Goal: Task Accomplishment & Management: Use online tool/utility

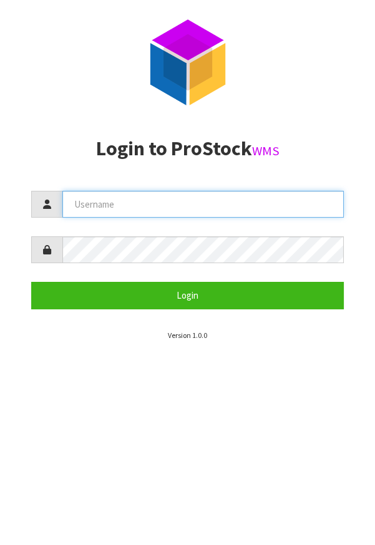
click at [199, 203] on input "text" at bounding box center [202, 204] width 281 height 27
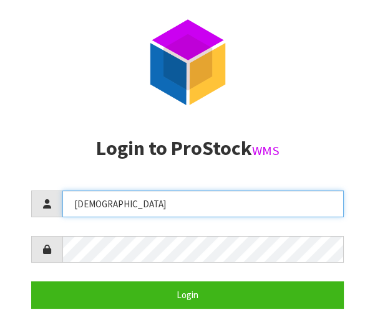
type input "Krishna"
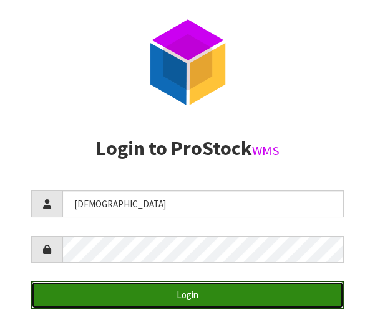
click at [197, 294] on button "Login" at bounding box center [187, 295] width 312 height 27
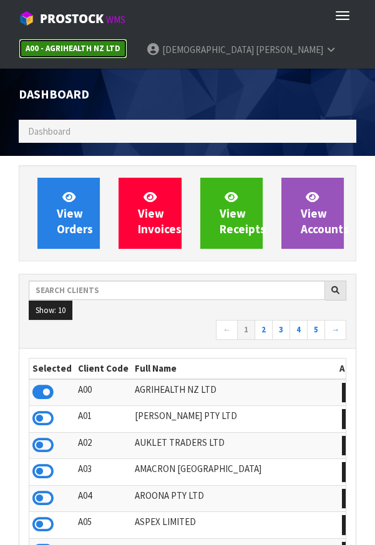
click at [98, 45] on strong "A00 - AGRIHEALTH NZ LTD" at bounding box center [73, 48] width 95 height 11
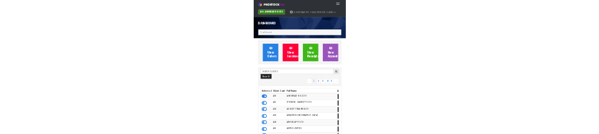
scroll to position [981, 355]
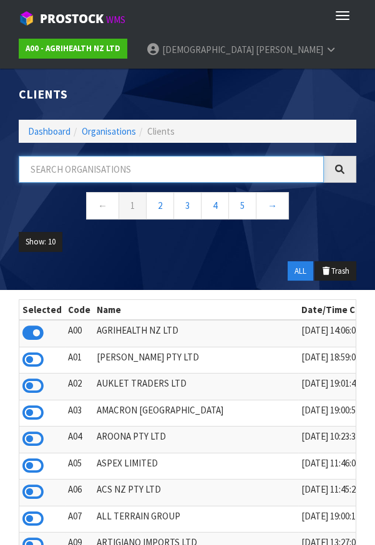
click at [148, 173] on input "text" at bounding box center [171, 169] width 305 height 27
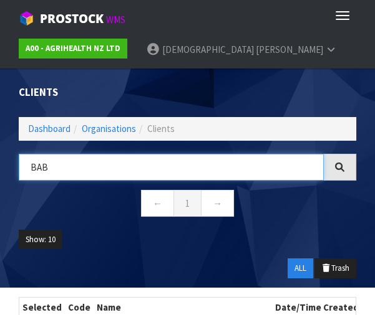
type input "BAB"
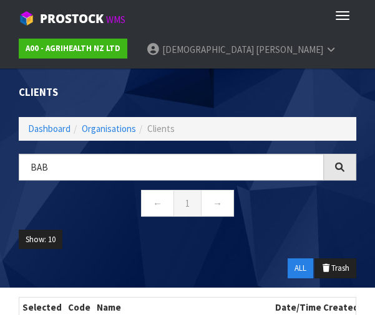
click at [186, 265] on div "Show: 10 5 10 25 50 ALL Trash" at bounding box center [187, 259] width 356 height 58
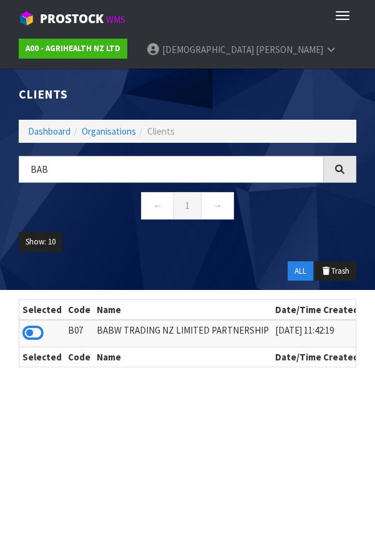
click at [36, 338] on icon at bounding box center [32, 333] width 21 height 19
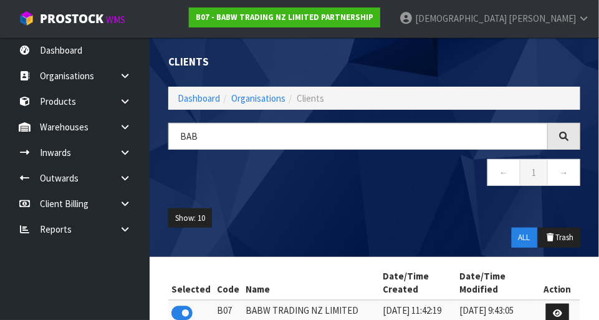
click at [122, 125] on icon at bounding box center [125, 126] width 12 height 9
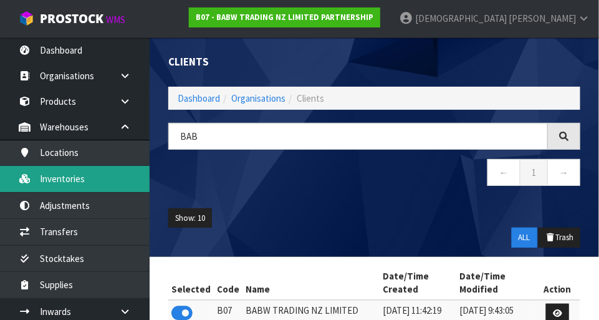
click at [89, 180] on link "Inventories" at bounding box center [75, 179] width 150 height 26
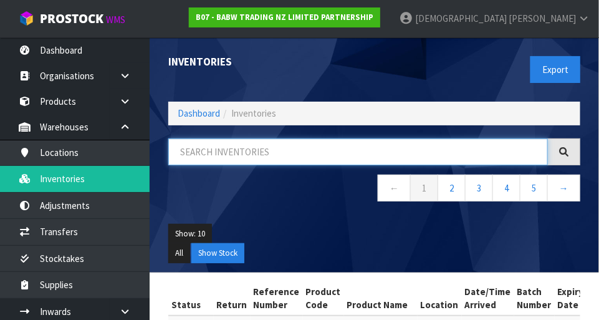
click at [276, 155] on input "text" at bounding box center [358, 151] width 380 height 27
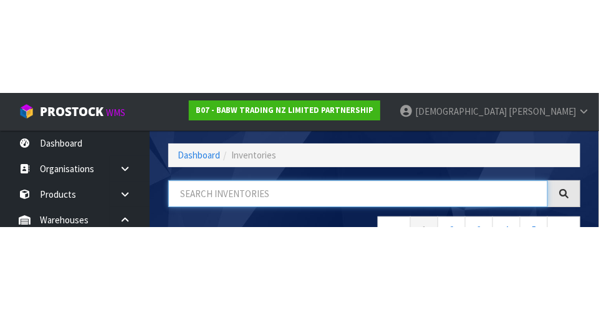
scroll to position [84, 0]
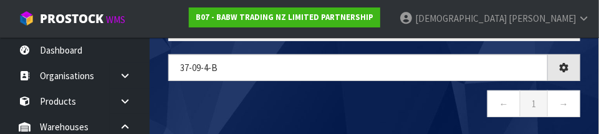
click at [374, 102] on nav "← 1 →" at bounding box center [374, 105] width 412 height 31
type input "37-09-4-B"
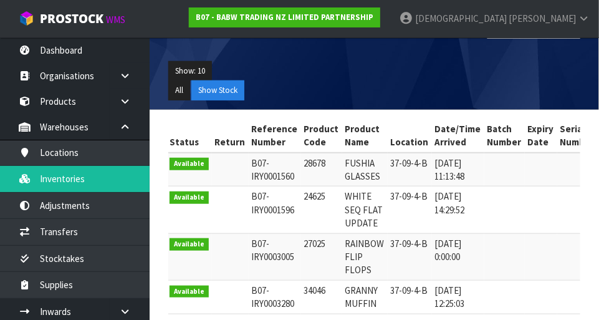
scroll to position [171, 0]
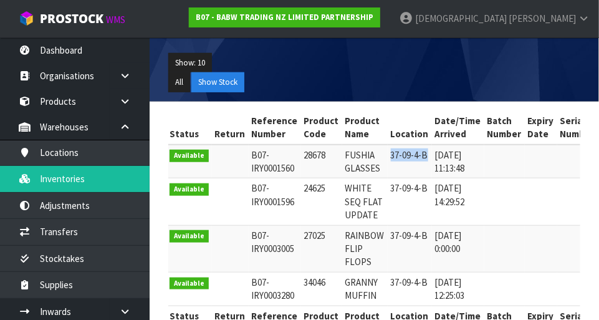
copy td "37-09-4-B"
click at [366, 63] on ul "Show: 10 5 10 25 50" at bounding box center [374, 63] width 412 height 20
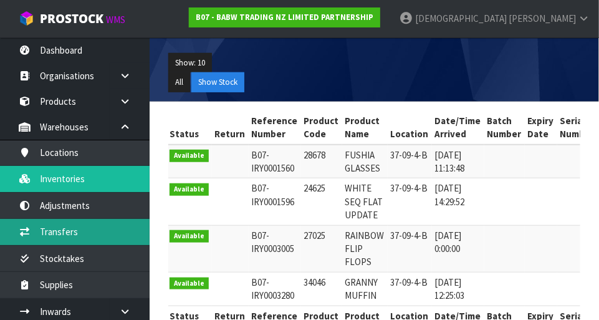
click at [79, 228] on link "Transfers" at bounding box center [75, 232] width 150 height 26
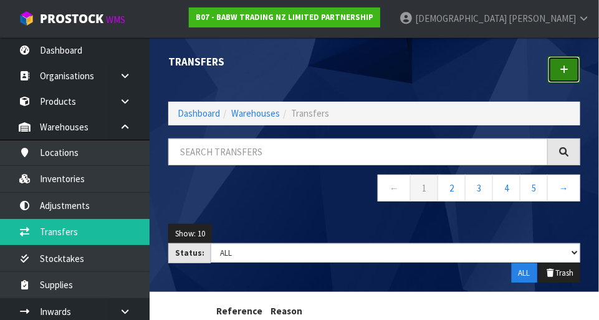
click at [374, 66] on link at bounding box center [564, 69] width 32 height 27
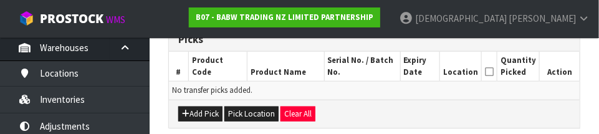
scroll to position [91, 0]
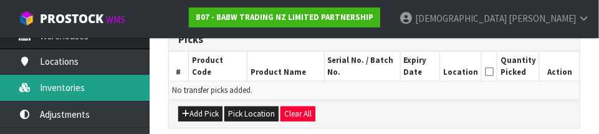
click at [77, 92] on link "Inventories" at bounding box center [75, 88] width 150 height 26
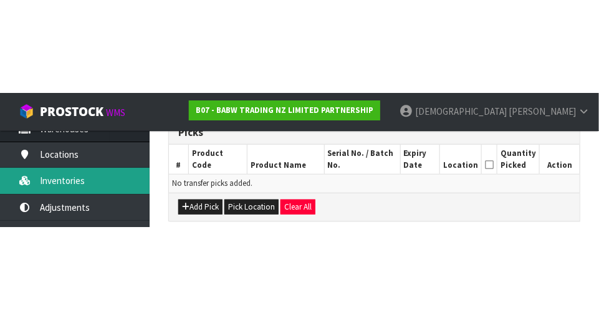
scroll to position [277, 0]
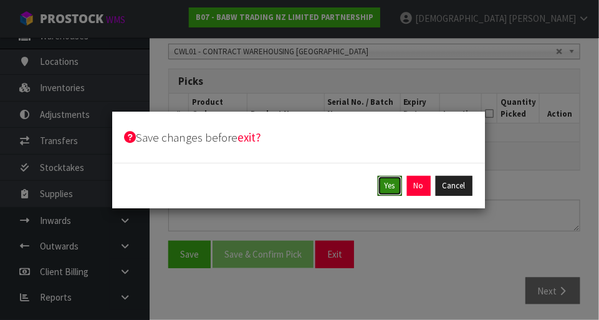
click at [374, 194] on button "Yes" at bounding box center [390, 186] width 24 height 20
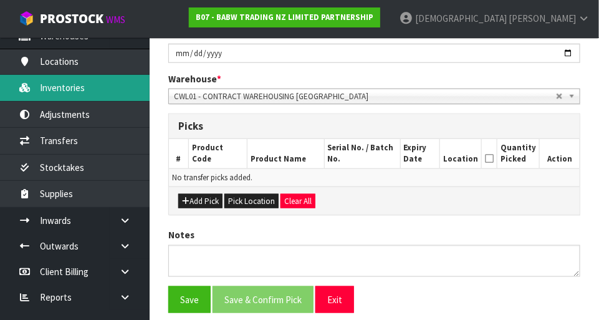
scroll to position [0, 0]
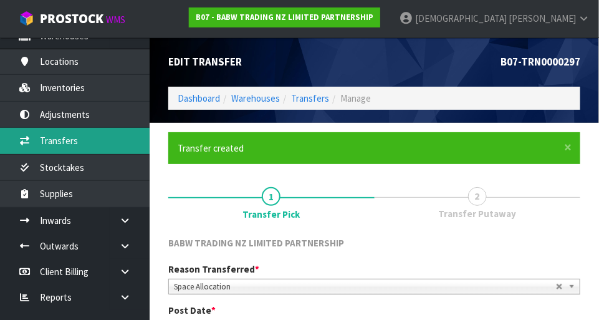
click at [89, 146] on link "Transfers" at bounding box center [75, 141] width 150 height 26
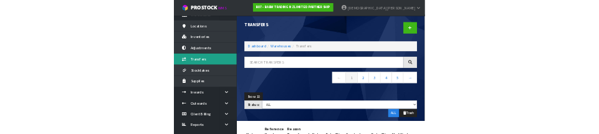
scroll to position [1, 0]
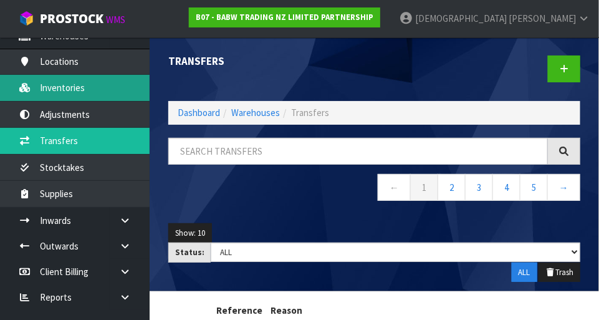
click at [88, 87] on link "Inventories" at bounding box center [75, 88] width 150 height 26
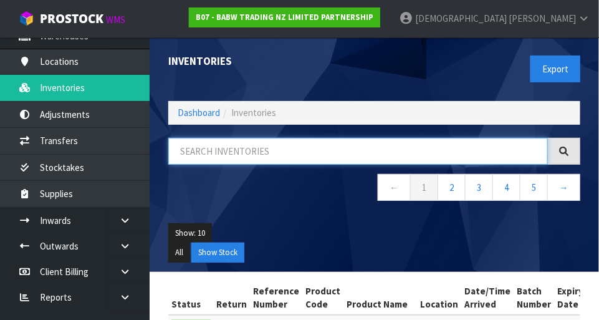
click at [248, 145] on input "text" at bounding box center [358, 151] width 380 height 27
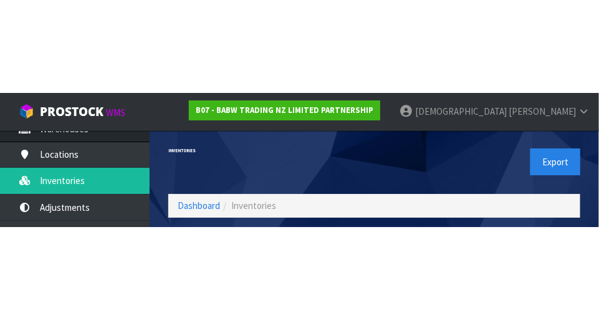
scroll to position [84, 0]
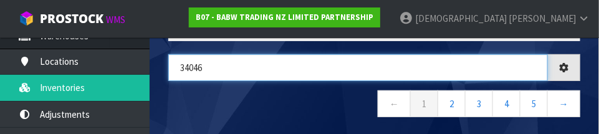
type input "34046"
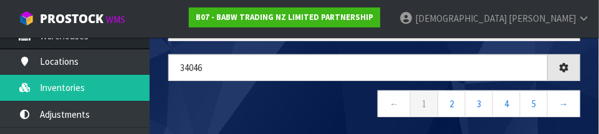
click at [314, 108] on nav "← 1 2 3 4 5 →" at bounding box center [374, 105] width 412 height 31
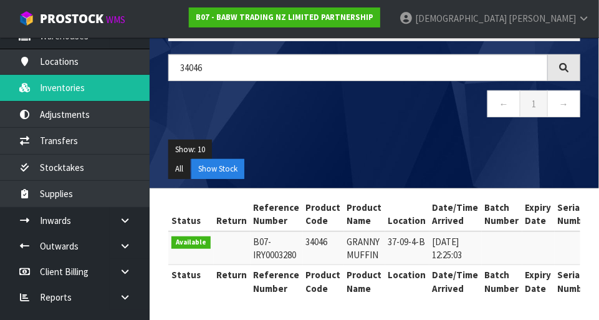
scroll to position [84, 0]
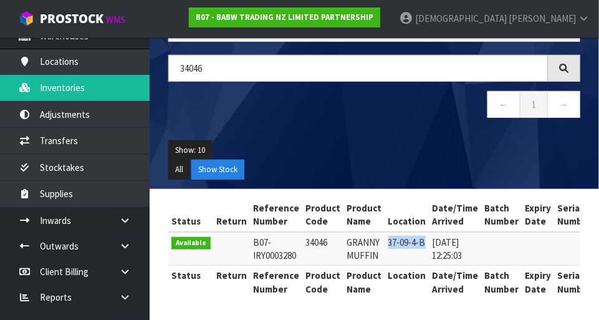
copy td "37-09-4-B"
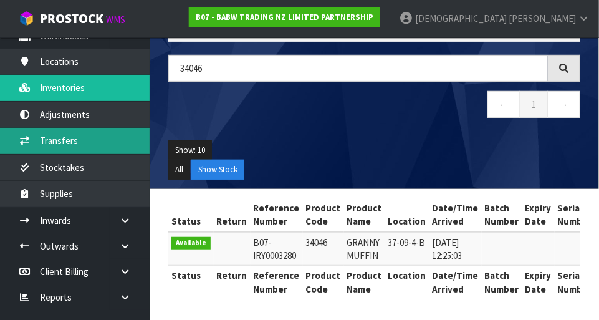
click at [79, 140] on link "Transfers" at bounding box center [75, 141] width 150 height 26
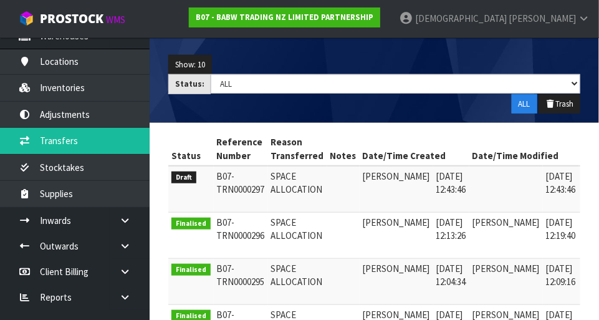
click at [374, 178] on icon at bounding box center [596, 179] width 9 height 8
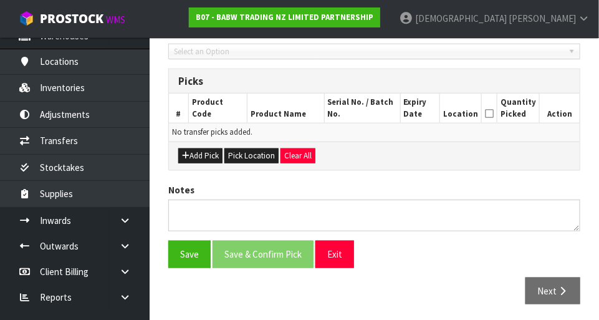
type input "2025-09-04"
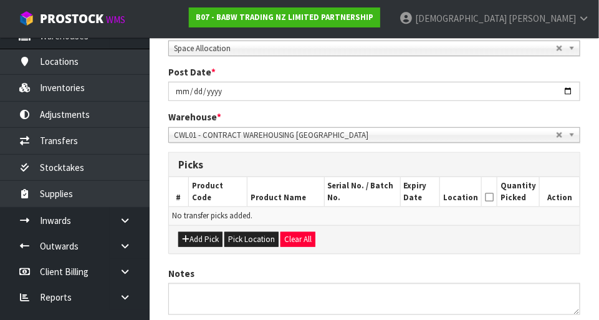
scroll to position [194, 0]
click at [254, 233] on button "Pick Location" at bounding box center [251, 238] width 54 height 15
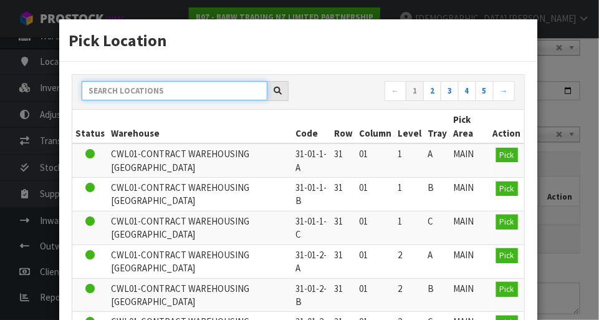
paste input "37-09-4-B"
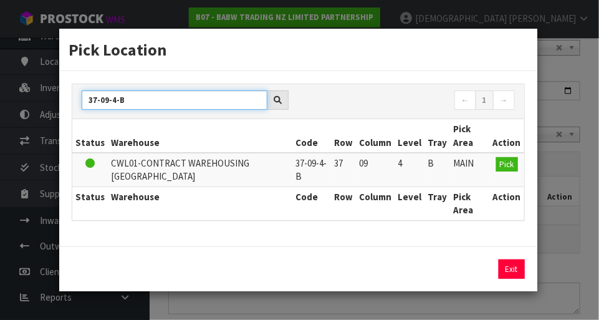
type input "37-09-4-B"
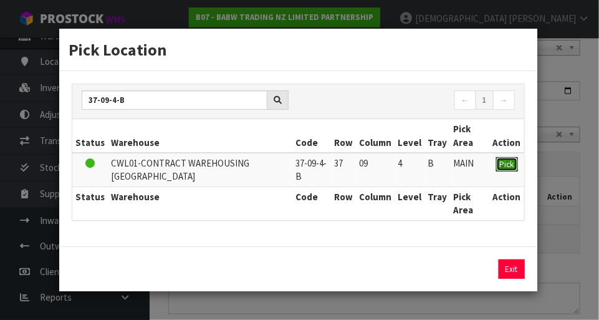
click at [374, 165] on span "Pick" at bounding box center [507, 164] width 14 height 11
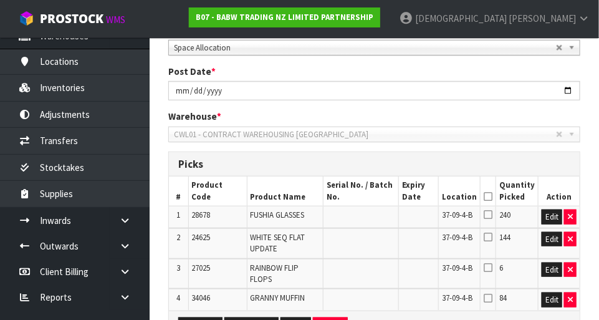
click at [374, 196] on icon at bounding box center [488, 196] width 9 height 1
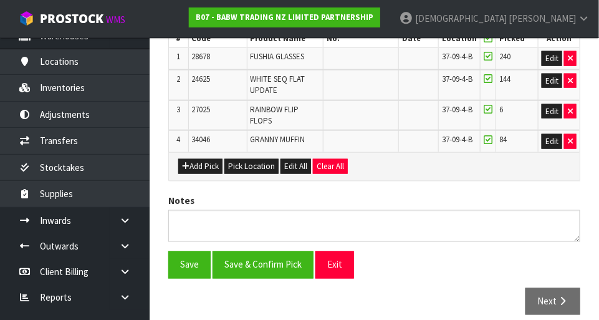
scroll to position [352, 0]
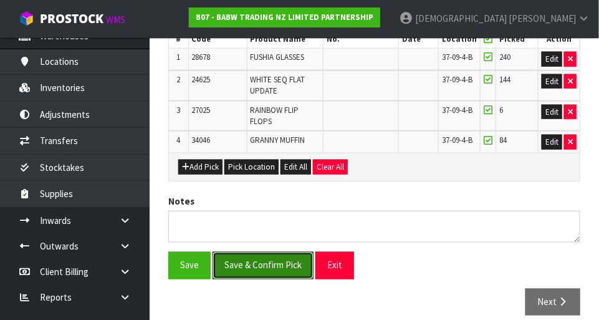
click at [265, 263] on button "Save & Confirm Pick" at bounding box center [263, 265] width 101 height 27
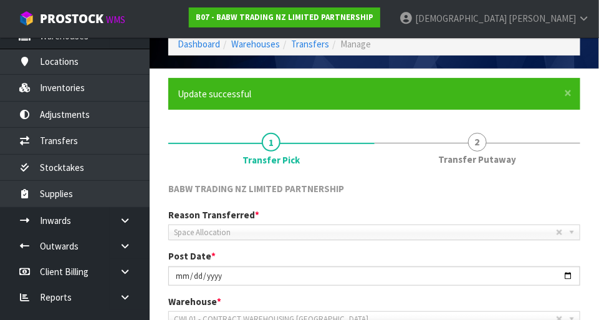
scroll to position [82, 0]
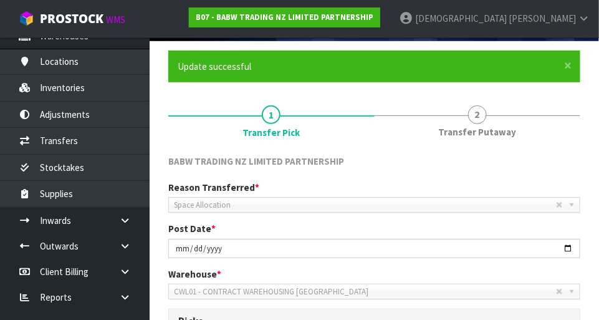
click at [374, 123] on link "2 Transfer Putaway" at bounding box center [478, 119] width 206 height 49
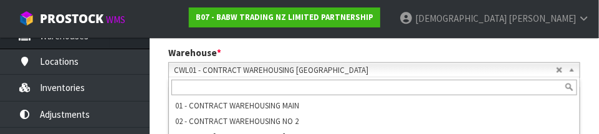
scroll to position [317, 0]
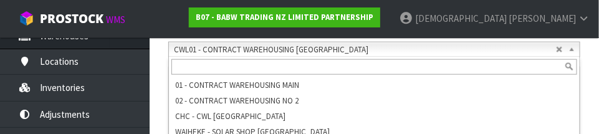
click at [374, 94] on section "× Close Update successful 1 Transfer Pick 2 Transfer Putaway BABW TRADING NZ LI…" at bounding box center [374, 134] width 449 height 671
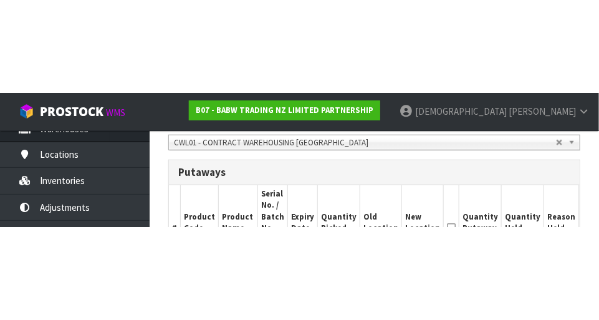
scroll to position [323, 0]
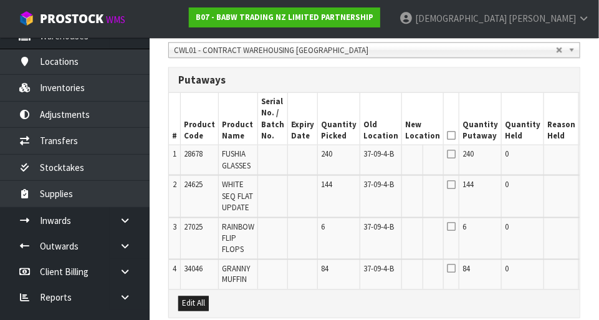
click at [374, 158] on button "Edit" at bounding box center [592, 155] width 21 height 15
click at [374, 156] on input "text" at bounding box center [415, 156] width 20 height 16
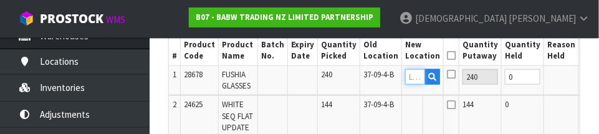
scroll to position [405, 0]
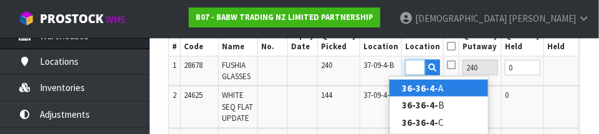
type input "36-36-4-A"
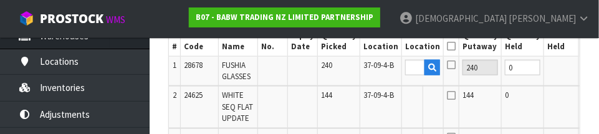
click at [374, 69] on button "OK" at bounding box center [592, 67] width 17 height 15
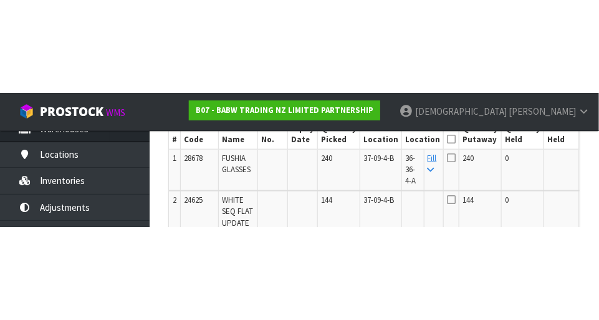
scroll to position [411, 0]
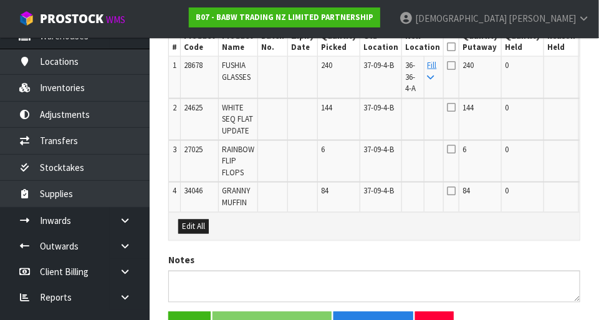
click at [374, 68] on button "Edit" at bounding box center [592, 67] width 21 height 15
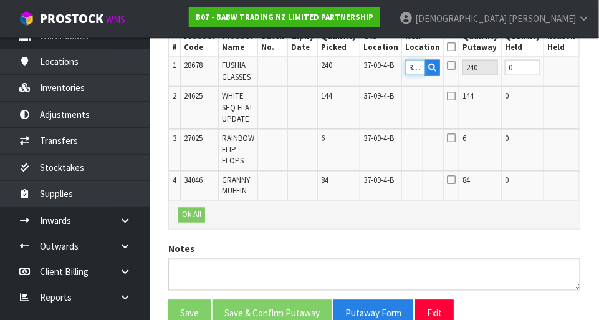
click at [374, 68] on input "36-36-4-A" at bounding box center [415, 68] width 20 height 16
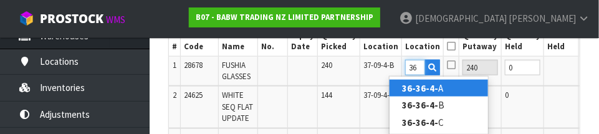
scroll to position [0, 0]
type input "3"
click at [374, 93] on link "36-30-4 -A" at bounding box center [439, 88] width 98 height 17
type input "36-30-4-A"
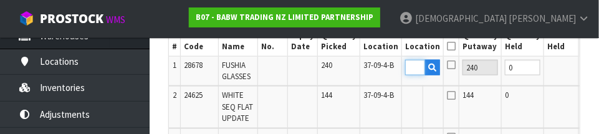
scroll to position [0, 0]
click at [374, 70] on button "OK" at bounding box center [592, 67] width 17 height 15
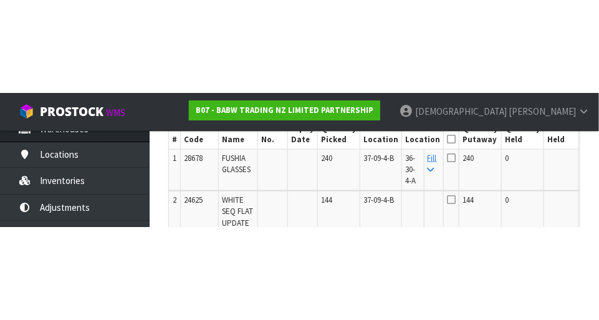
scroll to position [411, 0]
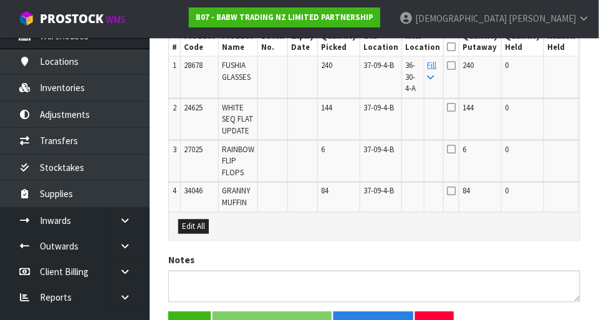
click at [374, 75] on icon at bounding box center [431, 78] width 7 height 8
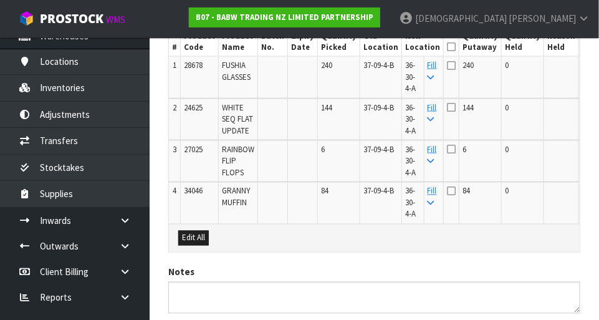
click at [374, 47] on icon at bounding box center [451, 47] width 9 height 1
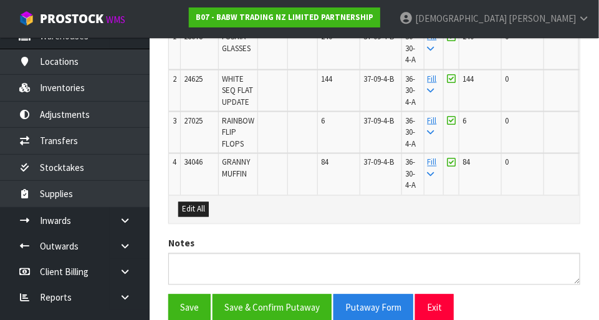
scroll to position [492, 0]
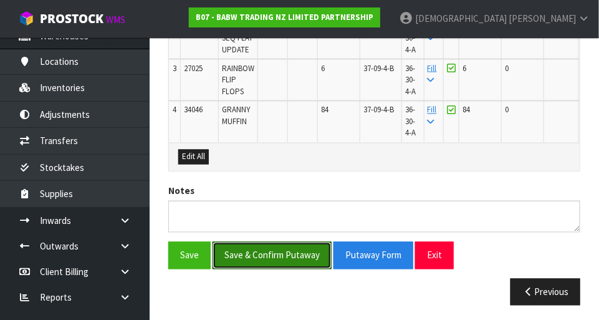
click at [291, 251] on button "Save & Confirm Putaway" at bounding box center [272, 255] width 119 height 27
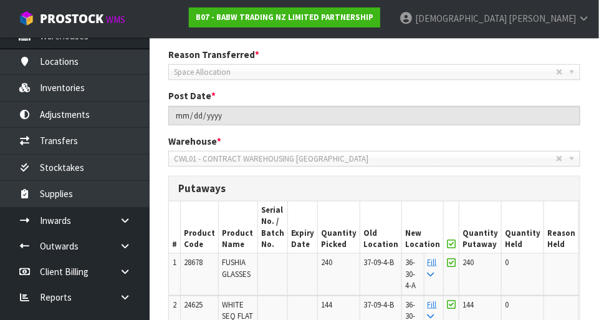
scroll to position [202, 0]
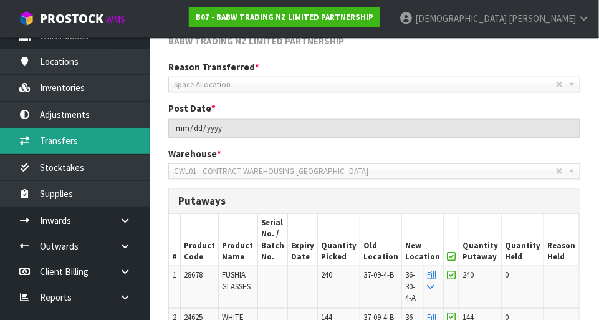
click at [67, 138] on link "Transfers" at bounding box center [75, 141] width 150 height 26
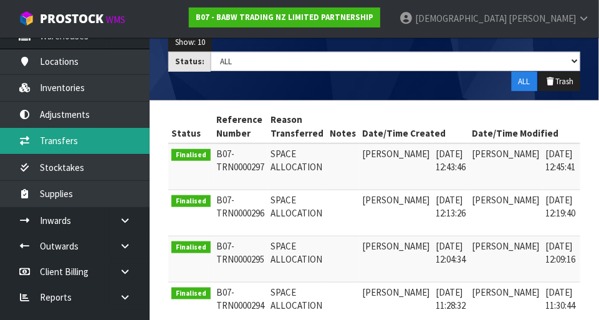
scroll to position [201, 0]
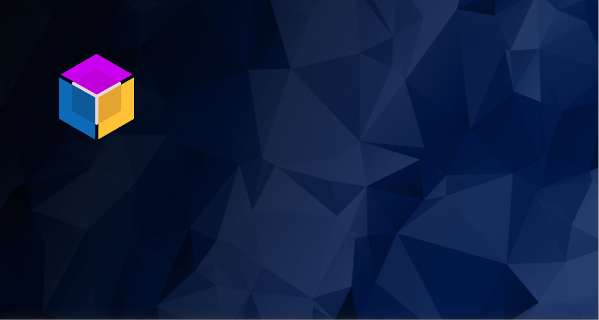
click at [105, 90] on img at bounding box center [96, 96] width 93 height 93
click at [93, 89] on img at bounding box center [96, 96] width 93 height 93
click at [114, 90] on img at bounding box center [96, 96] width 93 height 93
click at [108, 81] on img at bounding box center [96, 96] width 93 height 93
click at [108, 107] on img at bounding box center [96, 96] width 93 height 93
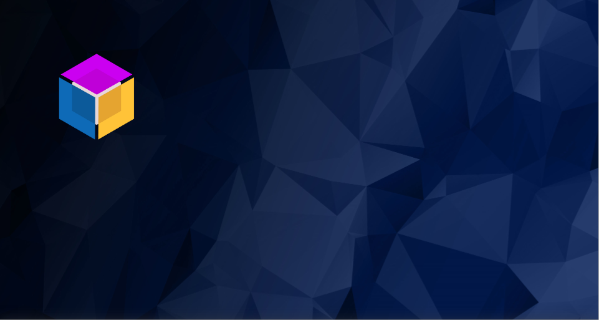
click at [102, 103] on img at bounding box center [96, 96] width 93 height 93
click at [95, 103] on img at bounding box center [96, 96] width 93 height 93
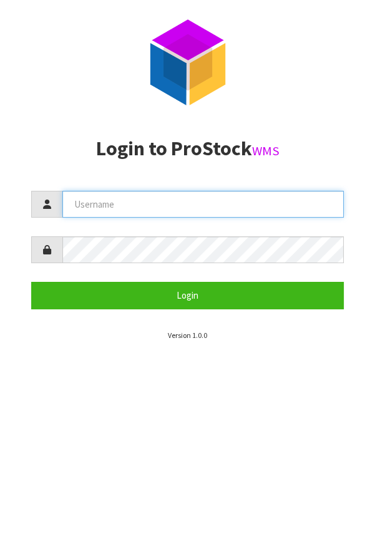
click at [242, 206] on input "text" at bounding box center [202, 204] width 281 height 27
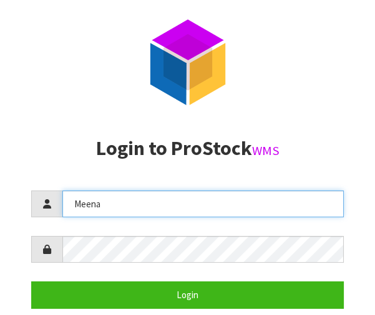
type input "Meena"
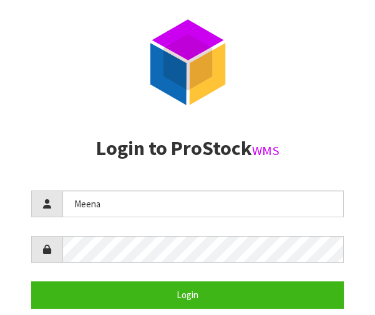
click at [204, 272] on form "Meena Login" at bounding box center [187, 250] width 312 height 118
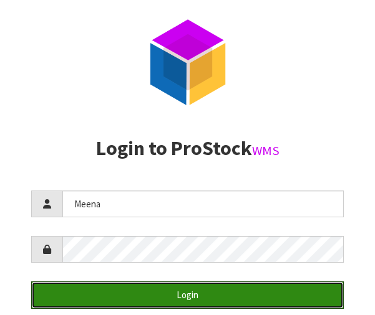
click at [254, 298] on button "Login" at bounding box center [187, 295] width 312 height 27
